Goal: Task Accomplishment & Management: Use online tool/utility

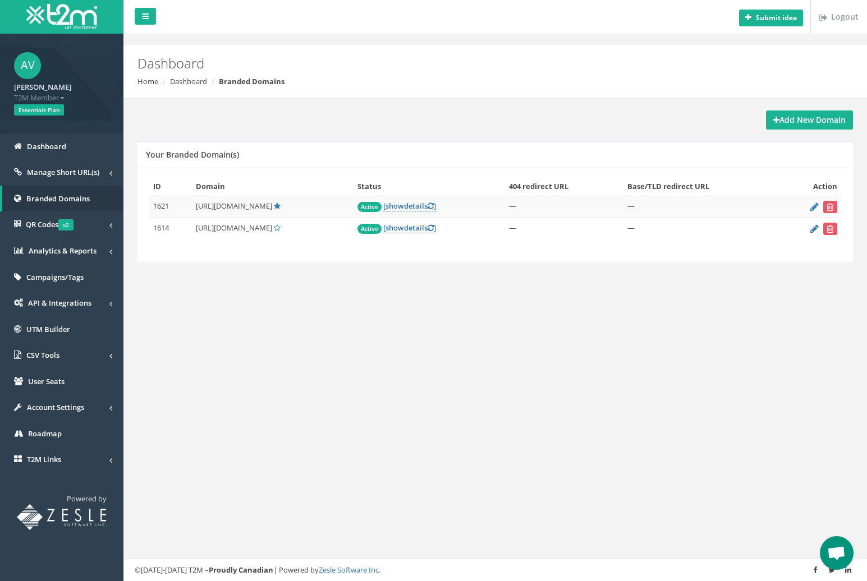
scroll to position [482, 0]
click at [786, 120] on strong "Add New Domain" at bounding box center [809, 119] width 72 height 11
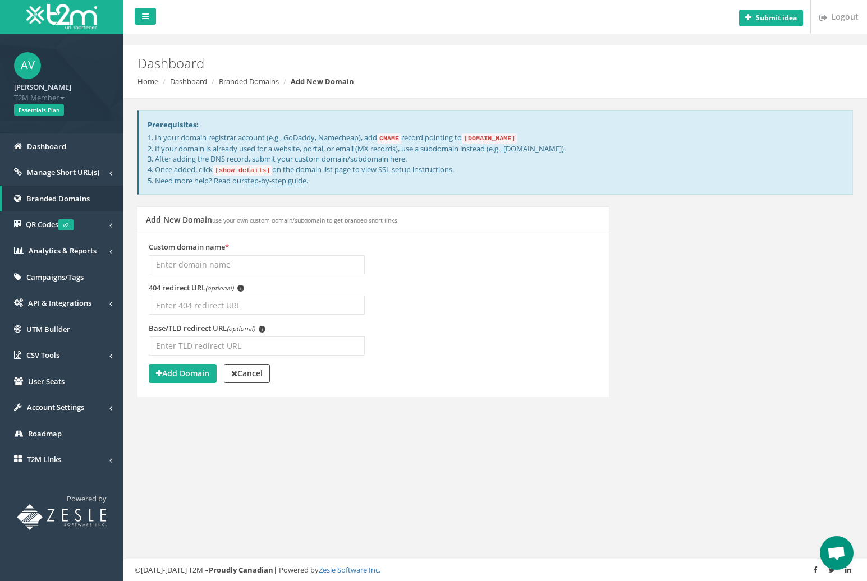
scroll to position [482, 0]
type input "[DOMAIN_NAME]"
click at [194, 374] on strong "Add Domain" at bounding box center [182, 373] width 53 height 11
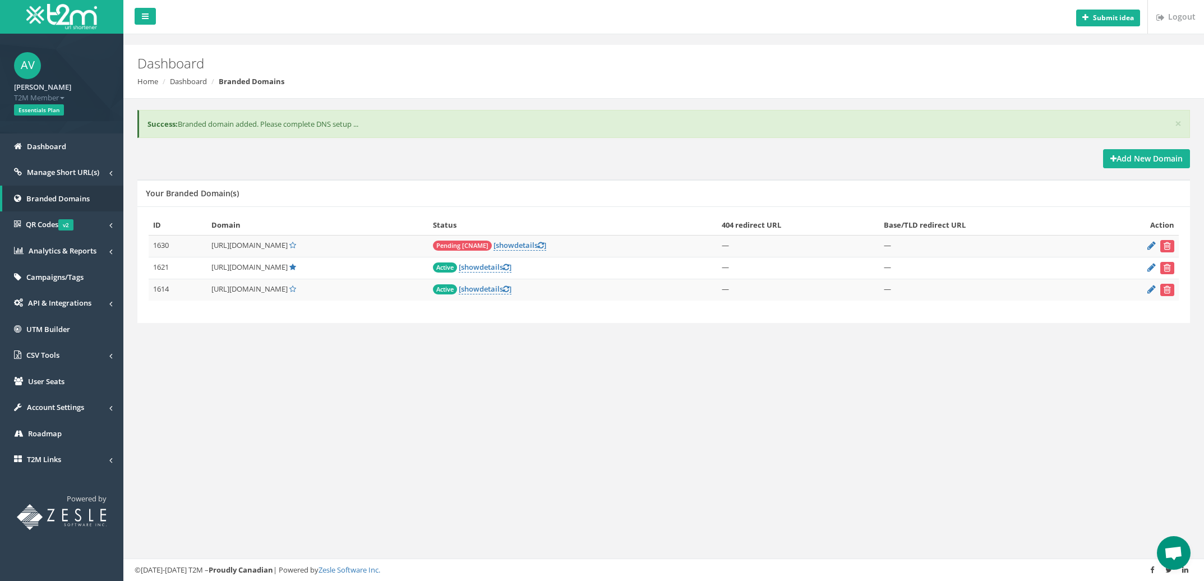
scroll to position [482, 0]
click at [514, 246] on span "show" at bounding box center [505, 245] width 19 height 10
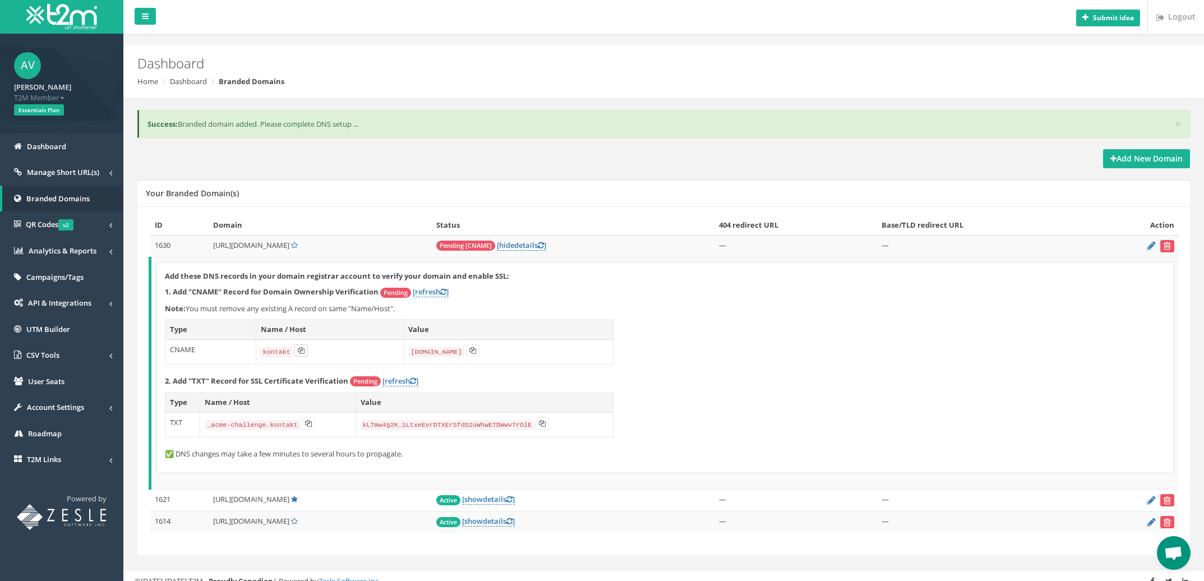
click at [294, 352] on button at bounding box center [300, 350] width 13 height 12
